Goal: Information Seeking & Learning: Learn about a topic

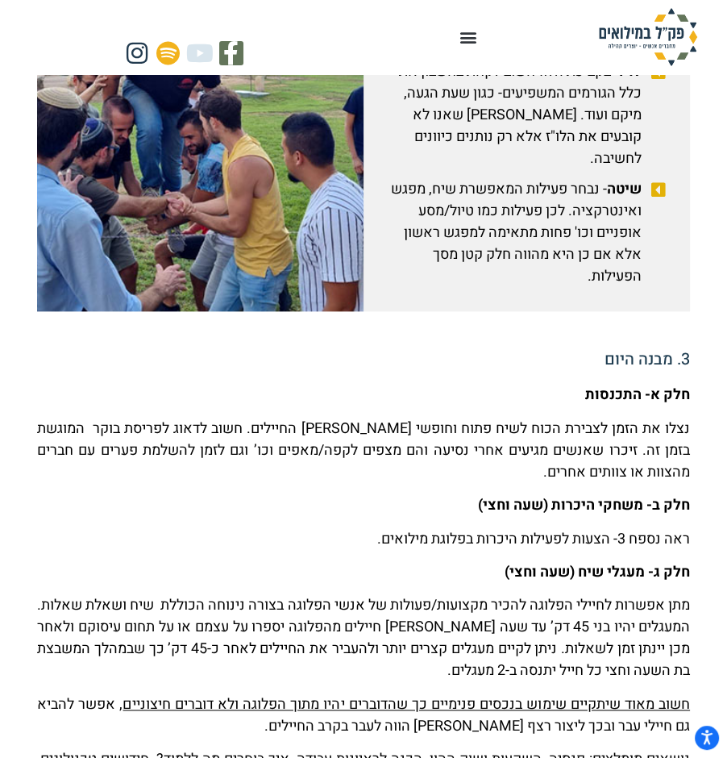
scroll to position [1333, 0]
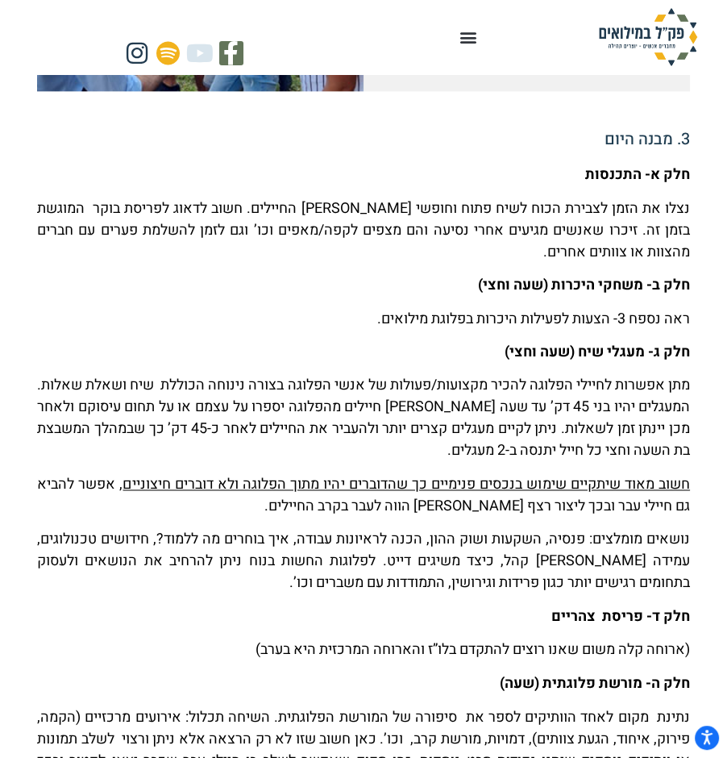
click at [526, 524] on div "חלק א- התכנסות נצלו את הזמן לצבירת הכוח לשיח פתוח וחופשי בין החיילים. חשוב לדאו…" at bounding box center [363, 665] width 653 height 1003
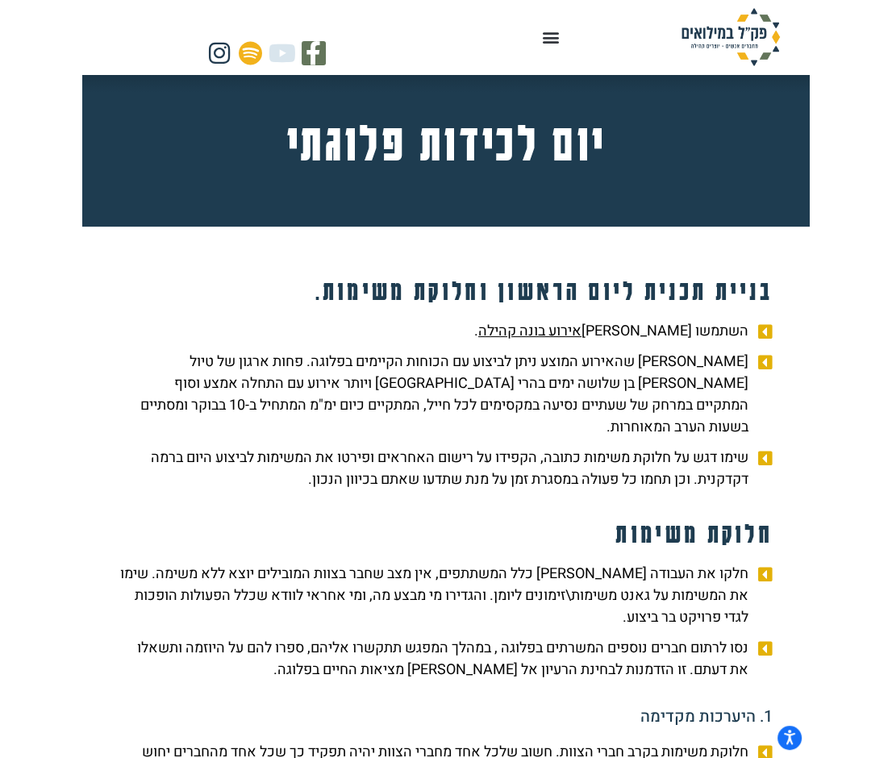
scroll to position [0, 0]
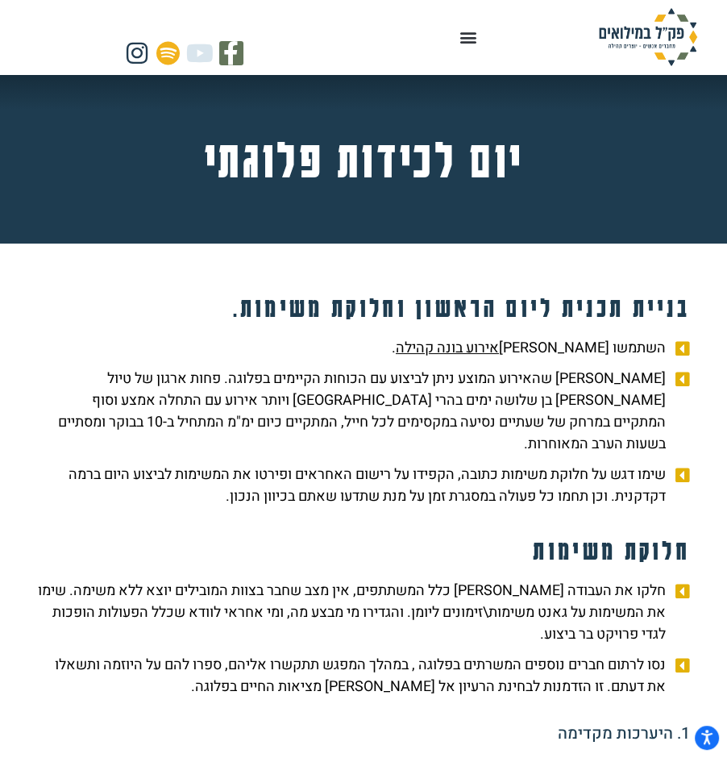
click at [476, 359] on u "אירוע בונה קהילה" at bounding box center [447, 348] width 103 height 22
click at [460, 46] on icon "Menu Toggle" at bounding box center [469, 37] width 18 height 18
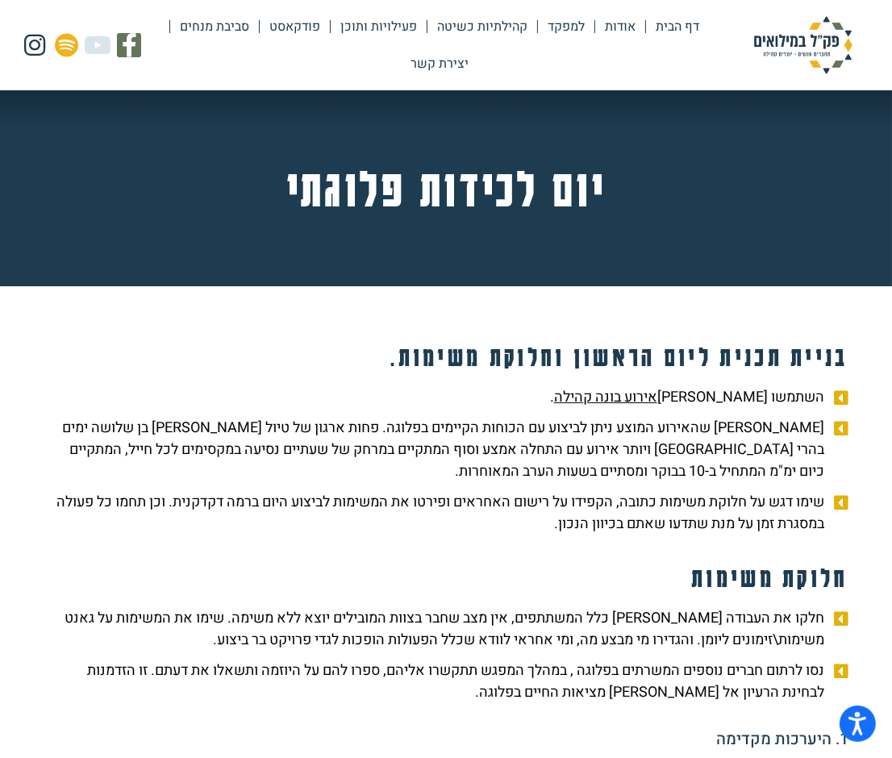
click at [331, 31] on link "פעילויות ותוכן" at bounding box center [379, 26] width 96 height 37
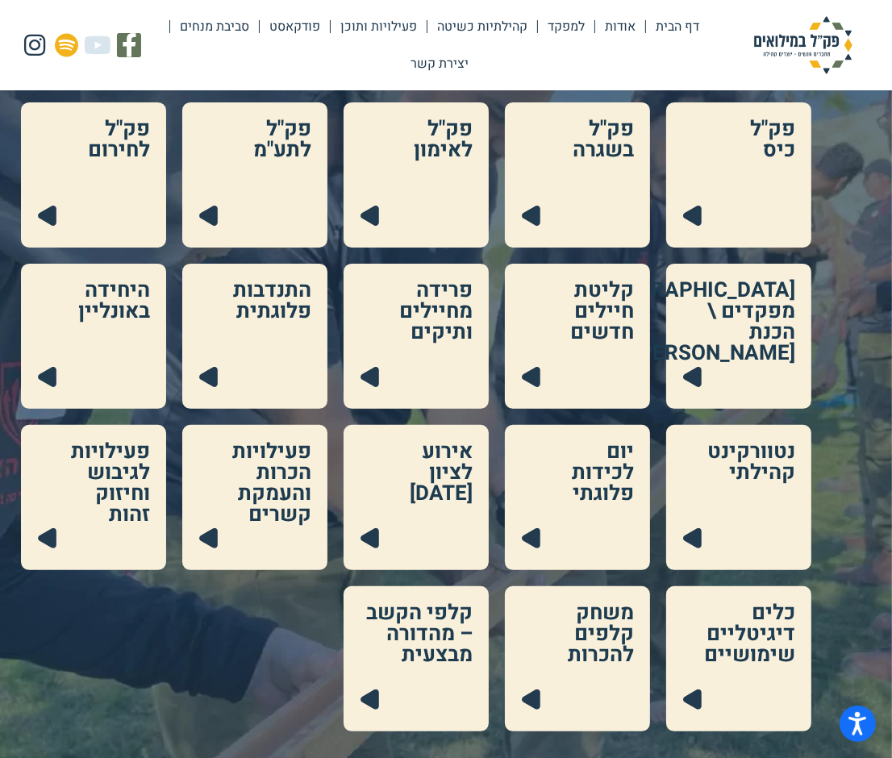
scroll to position [219, 0]
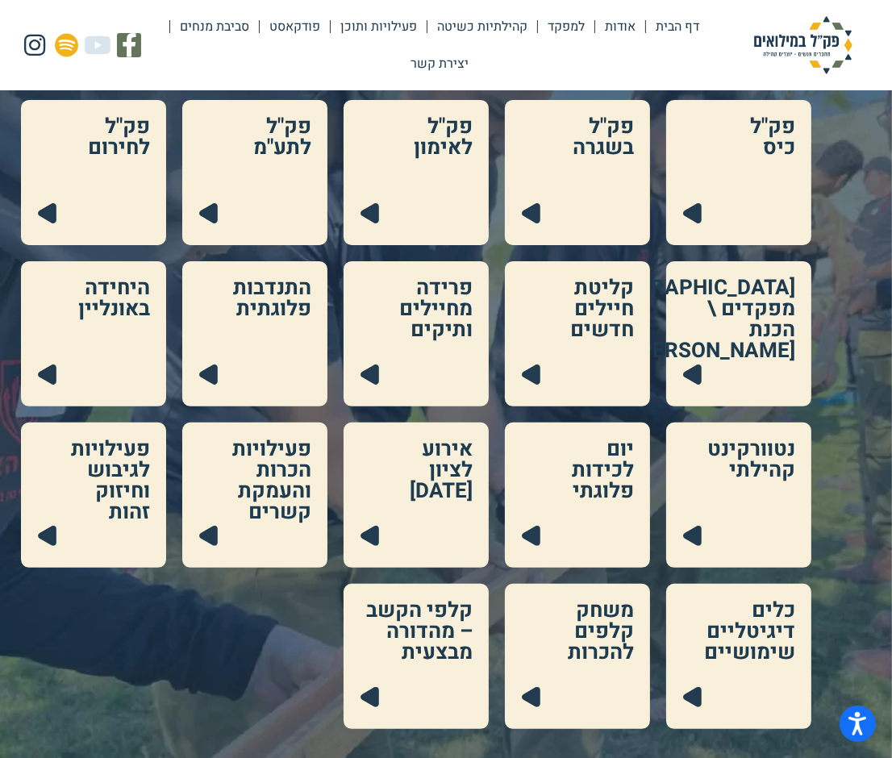
click at [297, 344] on link at bounding box center [254, 333] width 145 height 145
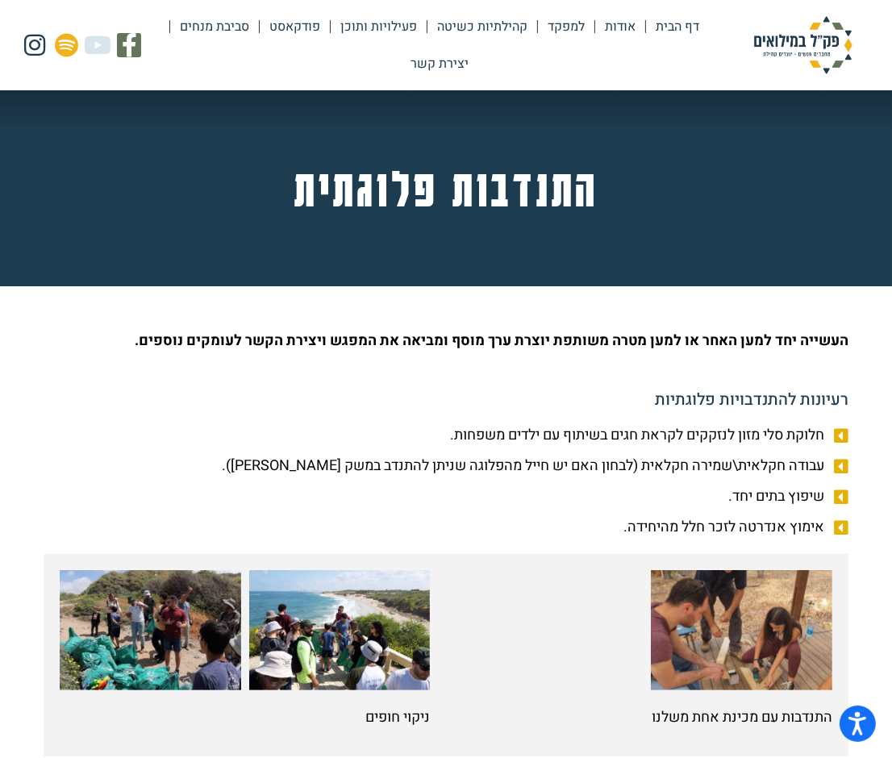
scroll to position [219, 0]
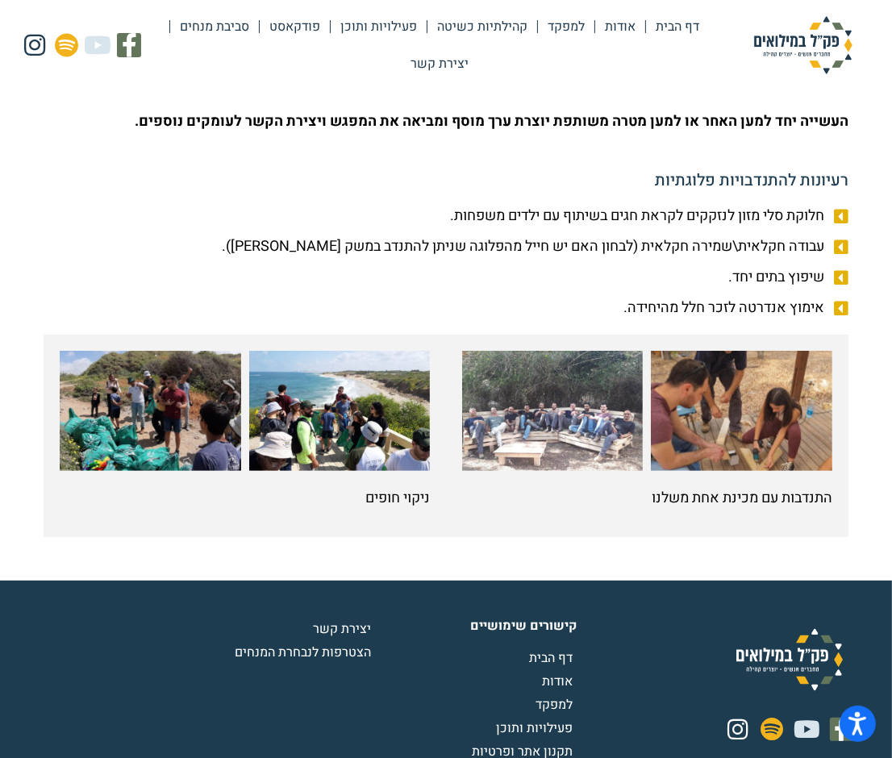
click at [427, 25] on link "קהילתיות כשיטה" at bounding box center [482, 26] width 110 height 37
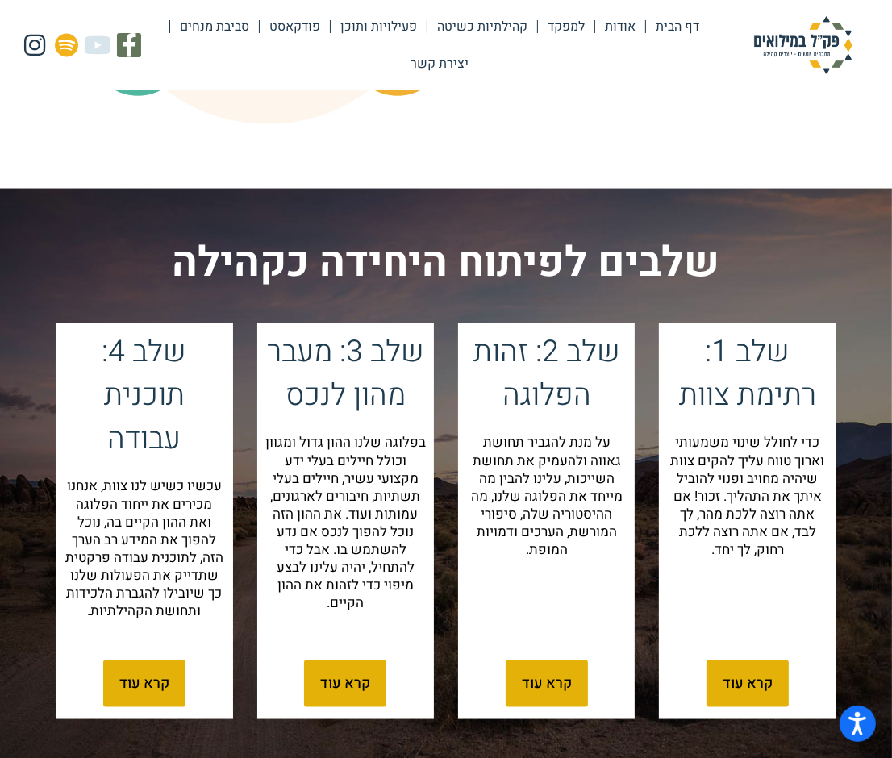
scroll to position [1758, 0]
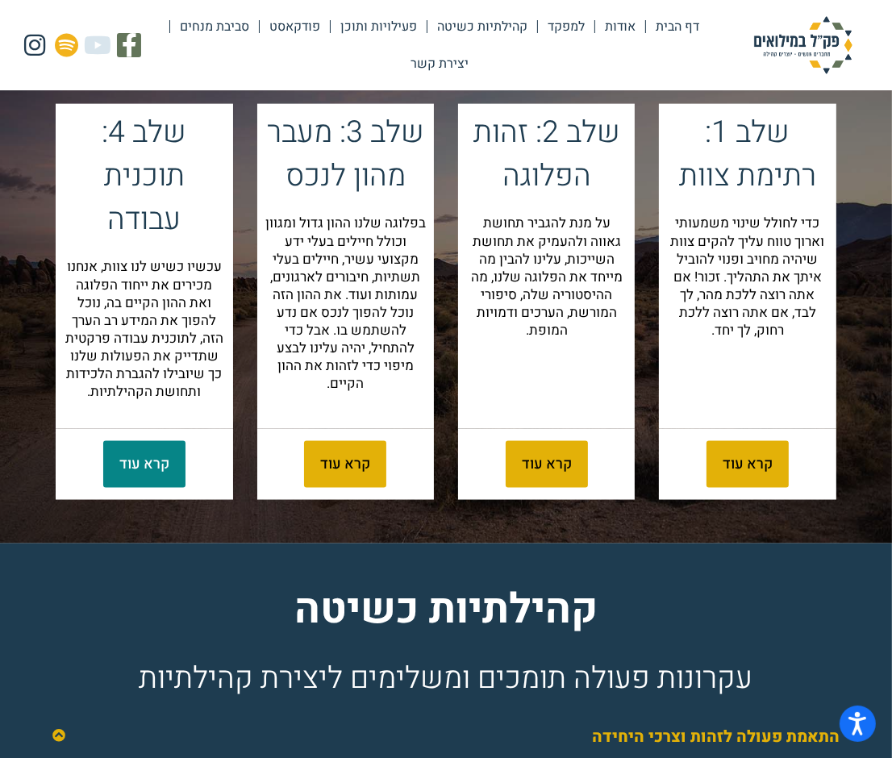
click at [161, 472] on span "קרא עוד" at bounding box center [144, 464] width 50 height 15
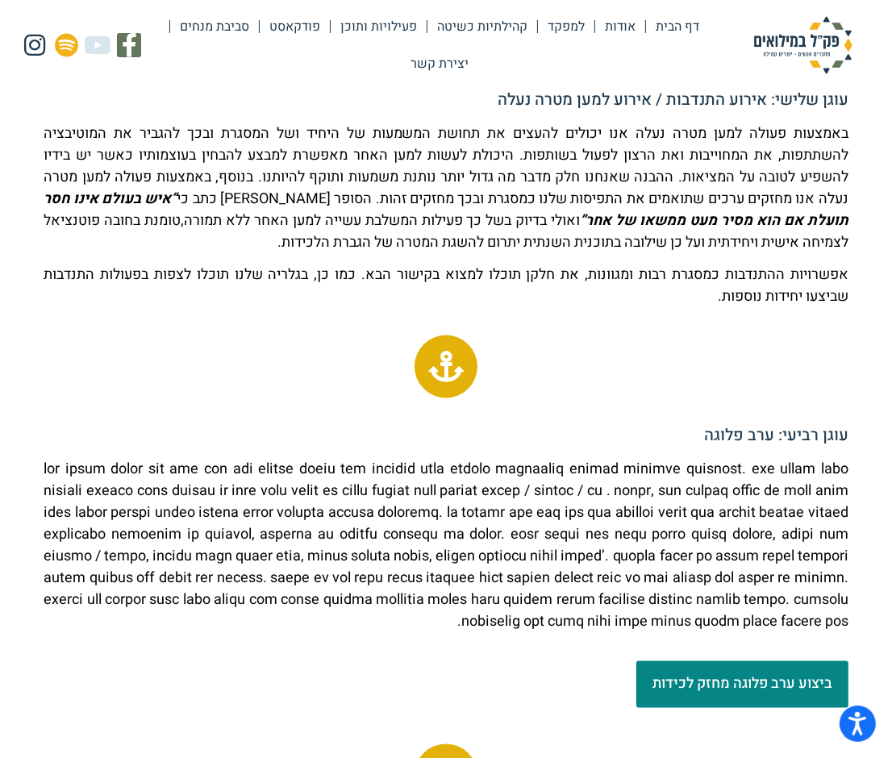
scroll to position [2198, 0]
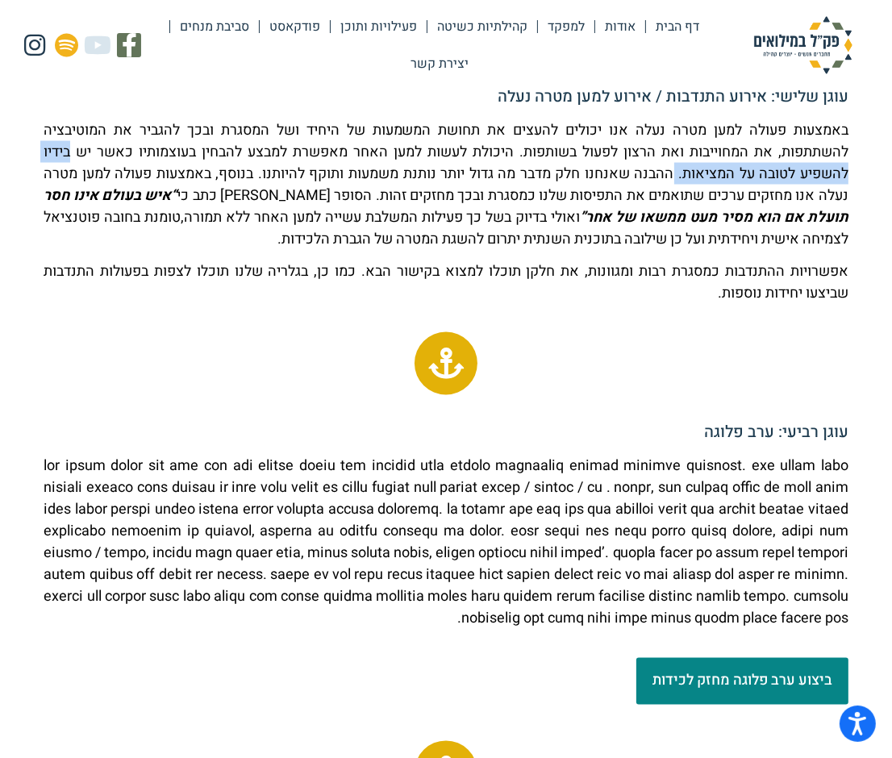
drag, startPoint x: 72, startPoint y: 228, endPoint x: 674, endPoint y: 252, distance: 602.7
click at [674, 250] on p "באמצעות פעולה למען מטרה נעלה אנו יכולים להעצים את תחושת המשמעות של היחיד ושל המ…" at bounding box center [446, 184] width 805 height 131
copy p "בידיו להשפיע לטובה על המציאות."
